Goal: Task Accomplishment & Management: Manage account settings

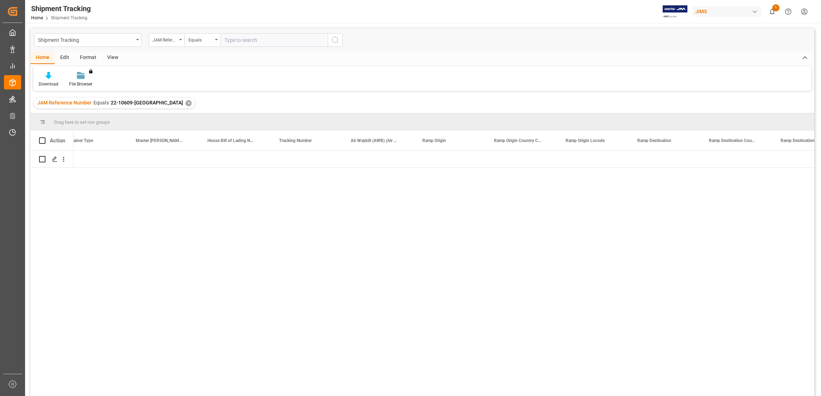
scroll to position [0, 1450]
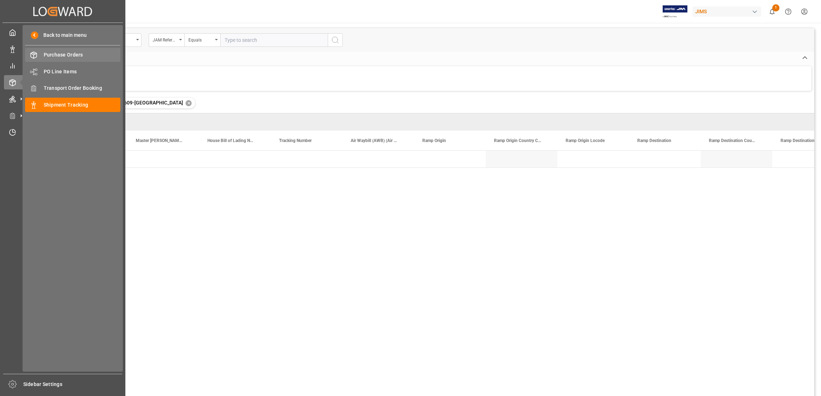
click at [66, 52] on span "Purchase Orders" at bounding box center [82, 55] width 77 height 8
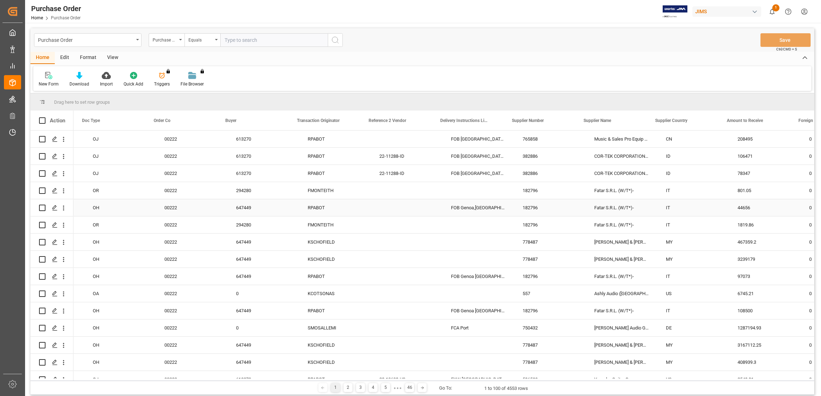
scroll to position [0, 430]
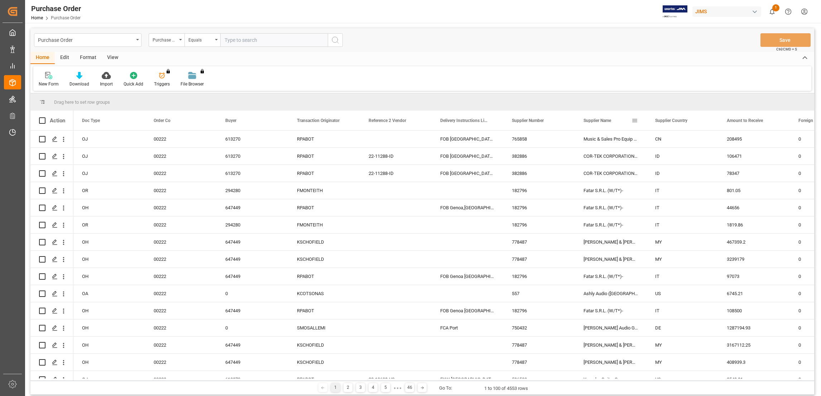
click at [600, 120] on span "Supplier Name" at bounding box center [597, 120] width 28 height 5
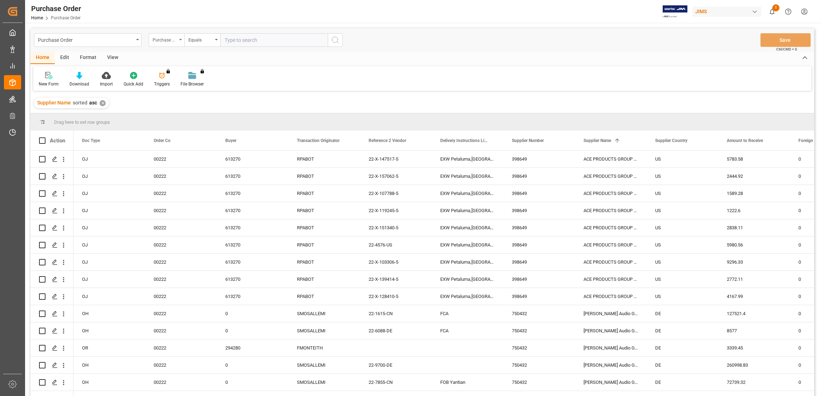
click at [180, 40] on div "Purchase Order Number" at bounding box center [167, 40] width 36 height 14
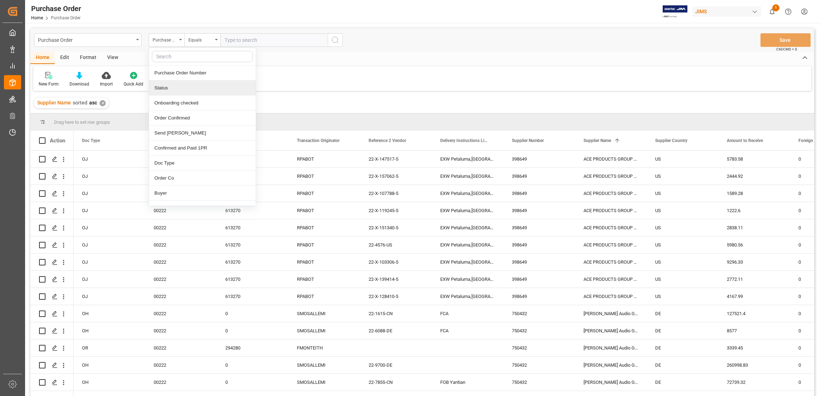
scroll to position [54, 0]
click at [180, 109] on div "Supplier Name" at bounding box center [202, 107] width 107 height 15
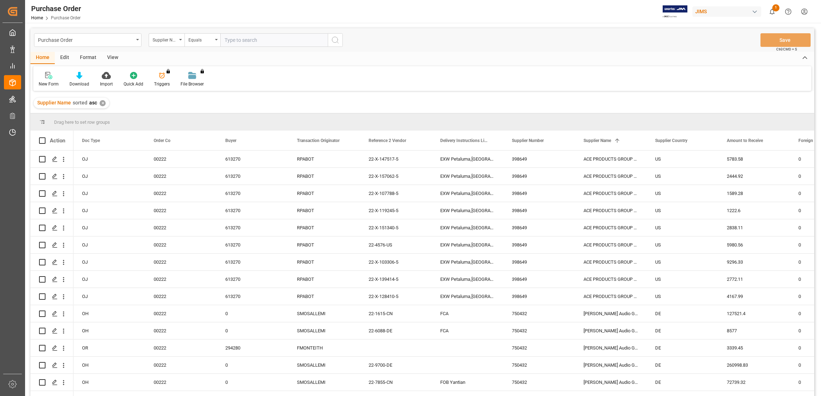
click at [246, 39] on input "text" at bounding box center [273, 40] width 107 height 14
paste input "Hiwatt Electronics Limited"
type input "Hiwatt Electronics Limited"
click at [337, 39] on icon "search button" at bounding box center [335, 40] width 9 height 9
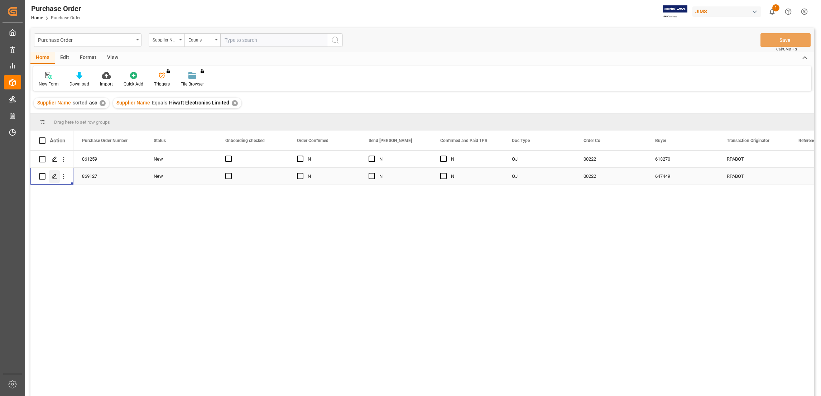
click at [57, 176] on icon "Press SPACE to select this row." at bounding box center [55, 177] width 6 height 6
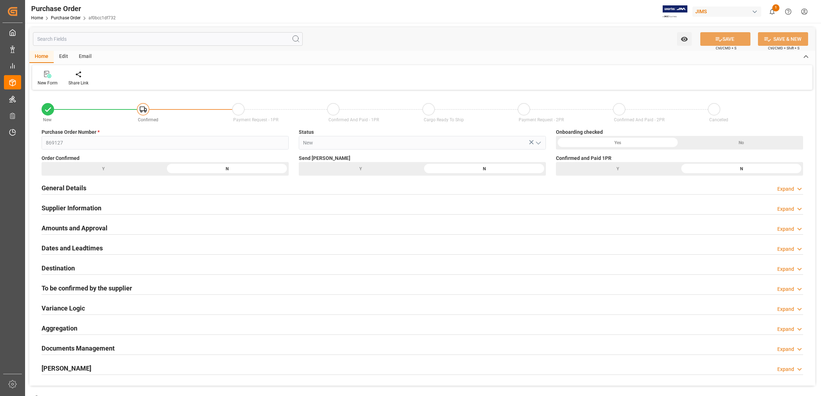
click at [798, 189] on polyline at bounding box center [799, 189] width 4 height 2
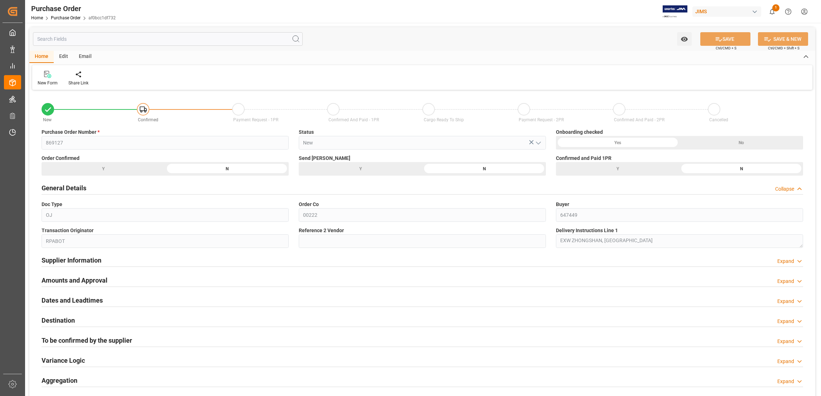
click at [795, 261] on icon at bounding box center [798, 262] width 7 height 8
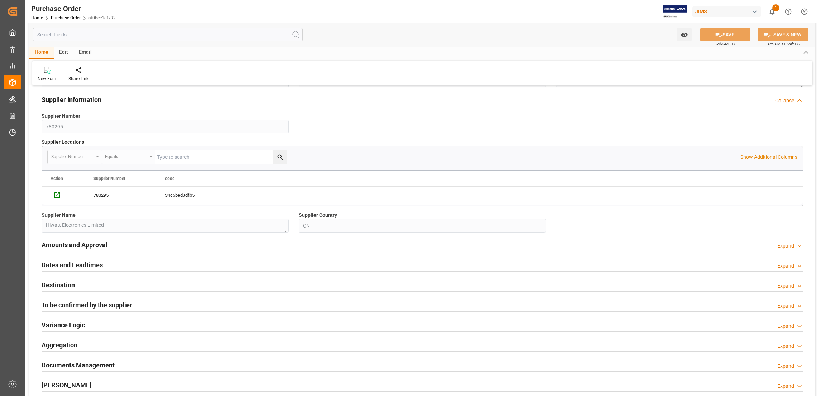
click at [789, 245] on div "Expand" at bounding box center [785, 246] width 17 height 8
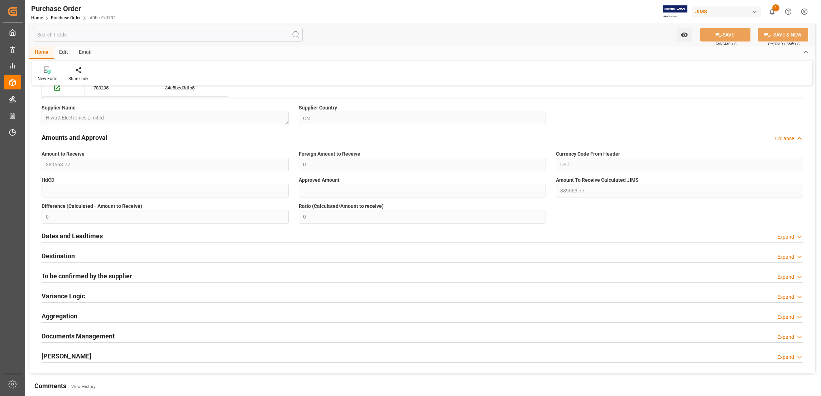
click at [778, 232] on div "Dates and Leadtimes Expand" at bounding box center [422, 236] width 761 height 14
